Goal: Understand process/instructions: Learn about a topic

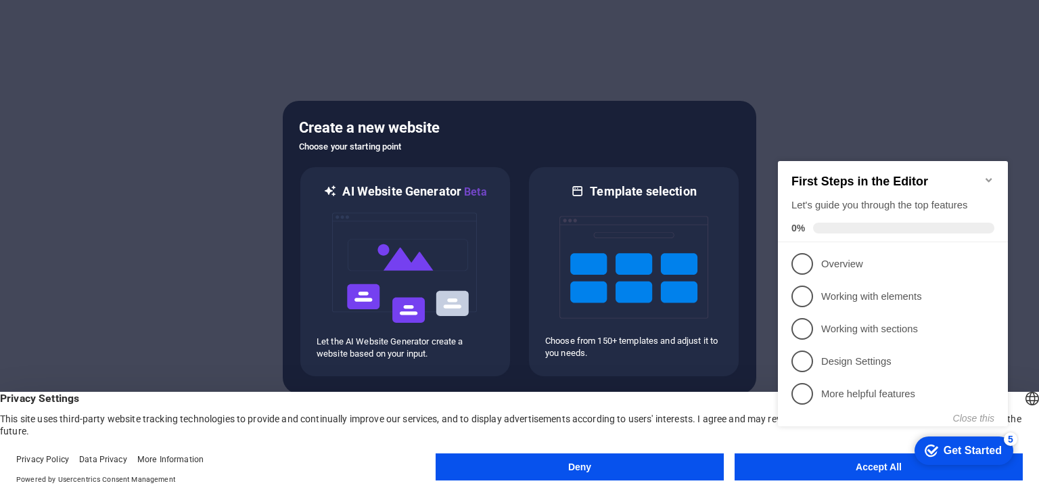
click div "checkmark Get Started 5 First Steps in the Editor Let's guide you through the t…"
click at [987, 183] on h2 "First Steps in the Editor" at bounding box center [893, 182] width 203 height 14
click at [987, 175] on icon "Minimize checklist" at bounding box center [989, 180] width 11 height 11
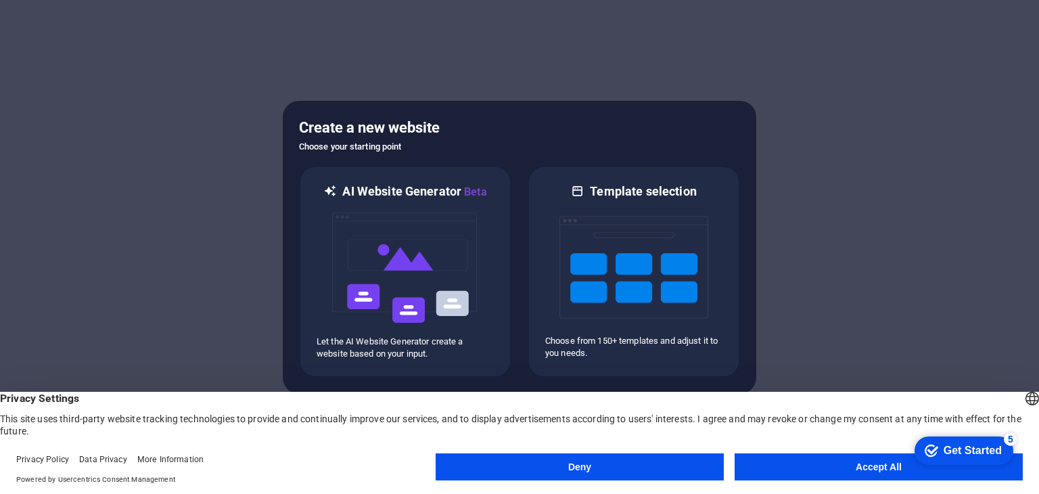
click at [829, 473] on button "Accept All" at bounding box center [879, 466] width 288 height 27
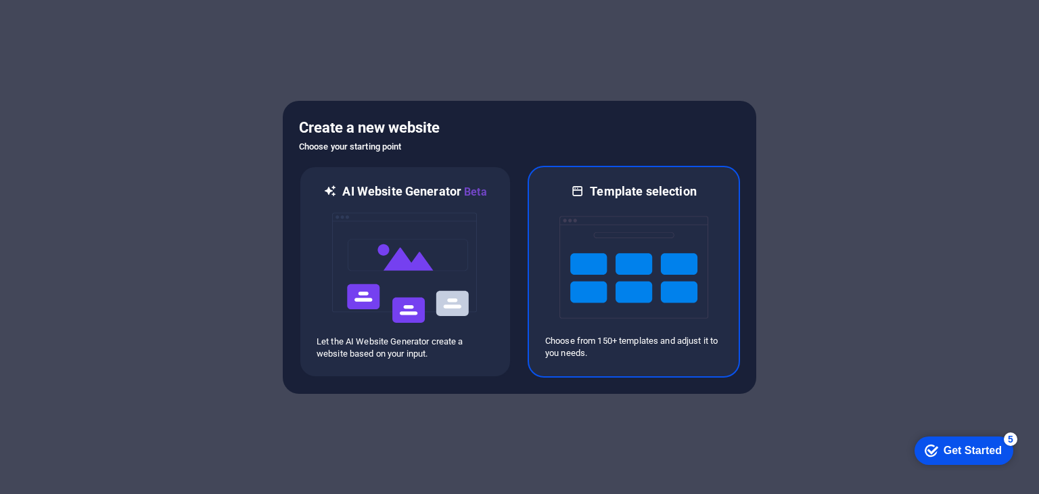
click at [674, 281] on img at bounding box center [634, 267] width 149 height 135
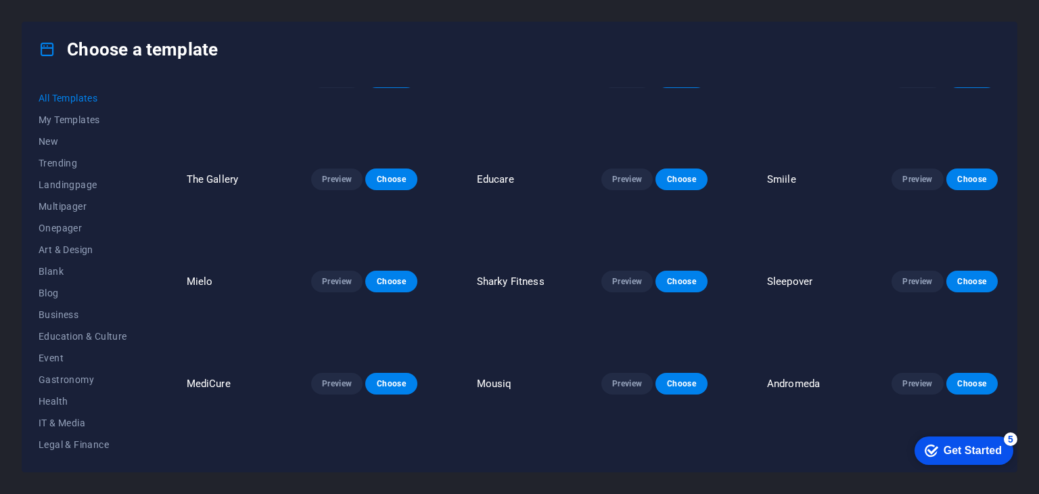
scroll to position [3045, 0]
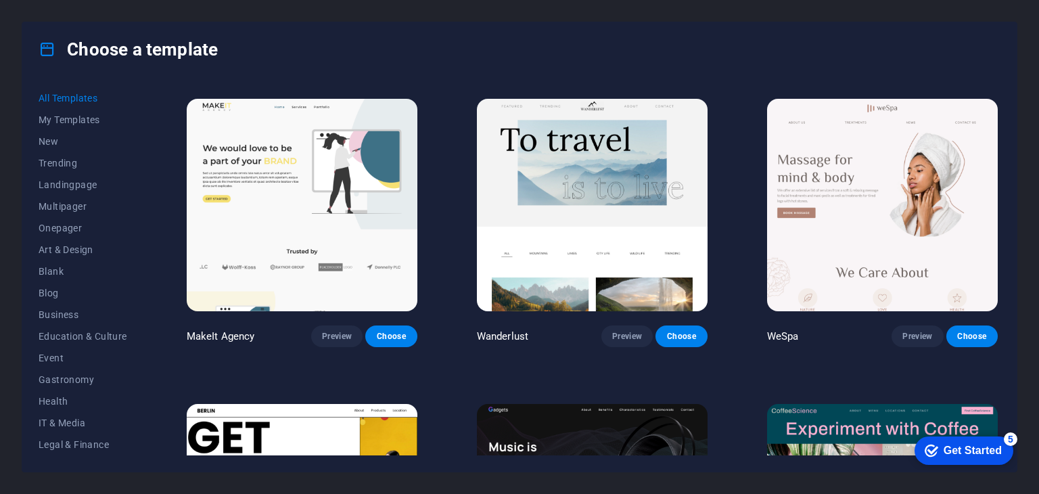
drag, startPoint x: 738, startPoint y: 196, endPoint x: 734, endPoint y: 88, distance: 107.7
drag, startPoint x: 734, startPoint y: 88, endPoint x: 734, endPoint y: 76, distance: 12.2
click at [734, 76] on div "Choose a template All Templates My Templates New Trending Landingpage Multipage…" at bounding box center [520, 247] width 996 height 451
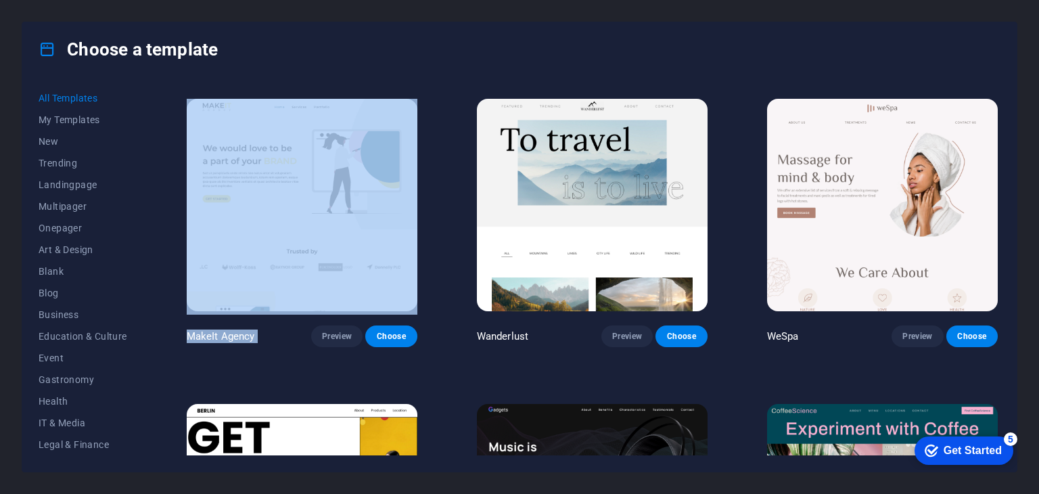
click at [734, 76] on div "Choose a template All Templates My Templates New Trending Landingpage Multipage…" at bounding box center [520, 247] width 996 height 451
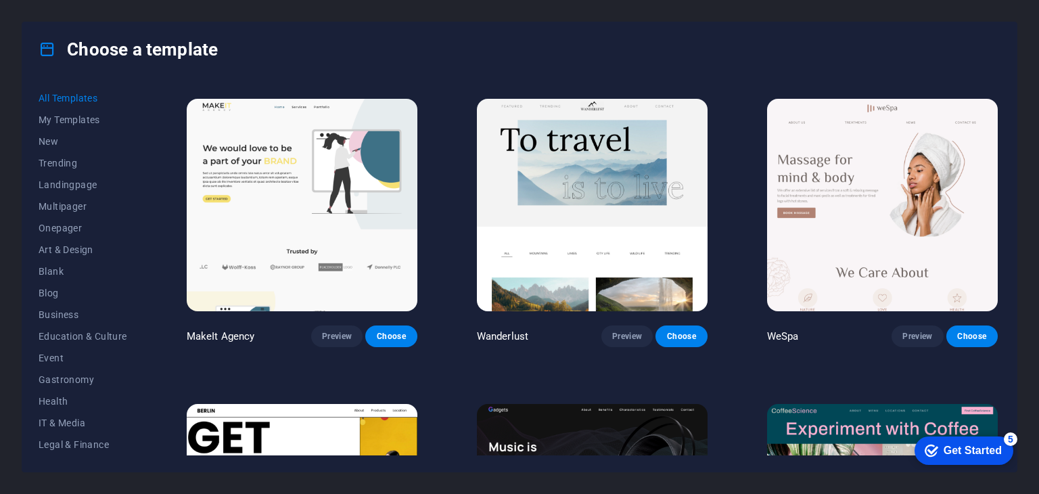
click at [743, 85] on div "All Templates My Templates New Trending Landingpage Multipager Onepager Art & D…" at bounding box center [519, 273] width 995 height 395
drag, startPoint x: 742, startPoint y: 81, endPoint x: 726, endPoint y: 81, distance: 15.6
click at [727, 81] on div "All Templates My Templates New Trending Landingpage Multipager Onepager Art & D…" at bounding box center [519, 273] width 995 height 395
drag, startPoint x: 738, startPoint y: 86, endPoint x: 731, endPoint y: 86, distance: 7.4
click at [731, 86] on div "All Templates My Templates New Trending Landingpage Multipager Onepager Art & D…" at bounding box center [519, 273] width 995 height 395
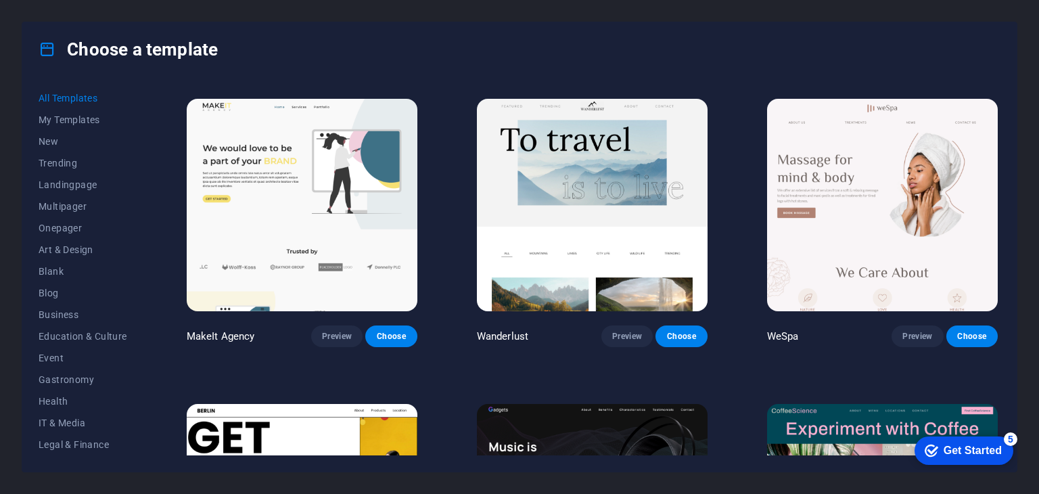
drag, startPoint x: 736, startPoint y: 86, endPoint x: 731, endPoint y: 78, distance: 8.8
click at [731, 78] on div "All Templates My Templates New Trending Landingpage Multipager Onepager Art & D…" at bounding box center [519, 273] width 995 height 395
drag, startPoint x: 443, startPoint y: 85, endPoint x: 436, endPoint y: 72, distance: 13.9
click at [436, 72] on div "Choose a template" at bounding box center [519, 49] width 995 height 54
drag, startPoint x: 452, startPoint y: 86, endPoint x: 441, endPoint y: 86, distance: 10.8
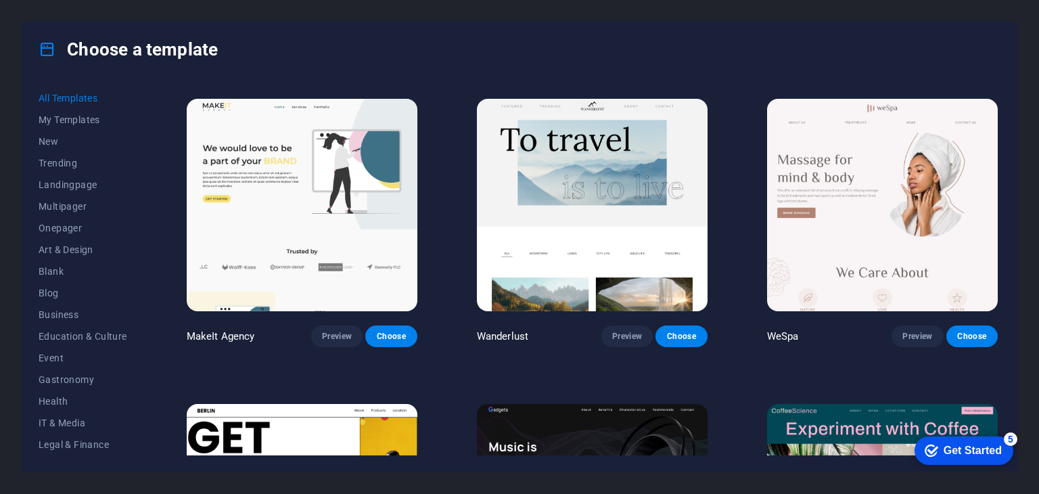
click at [441, 86] on div "All Templates My Templates New Trending Landingpage Multipager Onepager Art & D…" at bounding box center [519, 273] width 995 height 395
click at [453, 86] on div "All Templates My Templates New Trending Landingpage Multipager Onepager Art & D…" at bounding box center [519, 273] width 995 height 395
click at [593, 66] on div "Choose a template" at bounding box center [519, 49] width 995 height 54
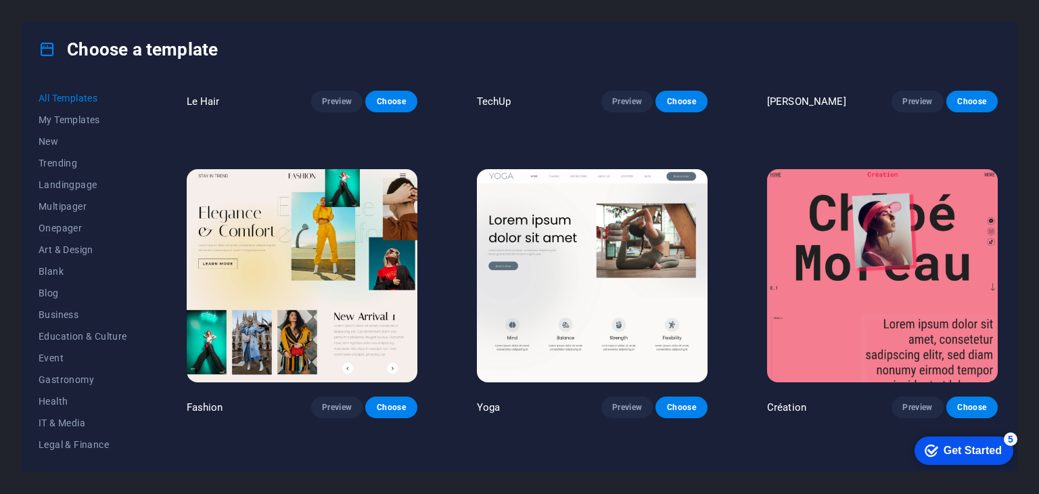
scroll to position [4534, 0]
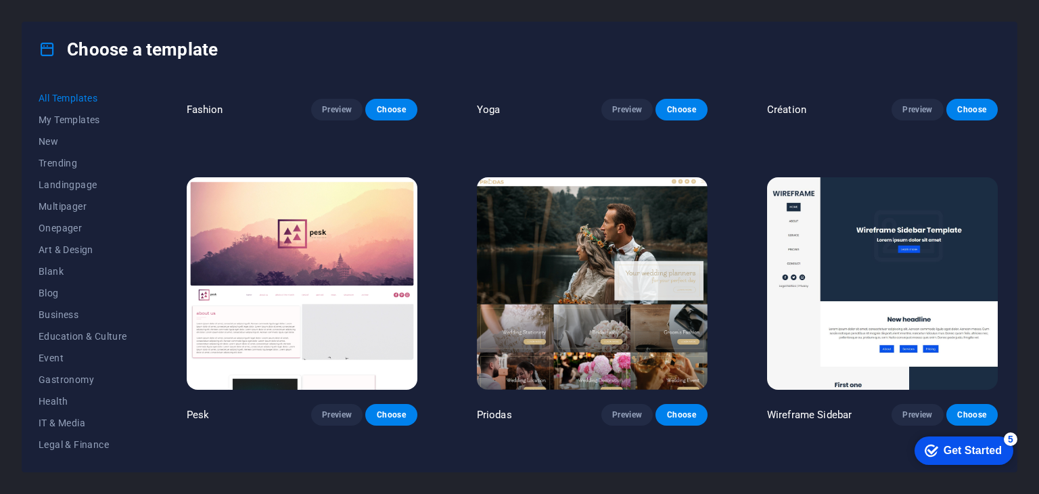
scroll to position [4804, 0]
